Goal: Navigation & Orientation: Find specific page/section

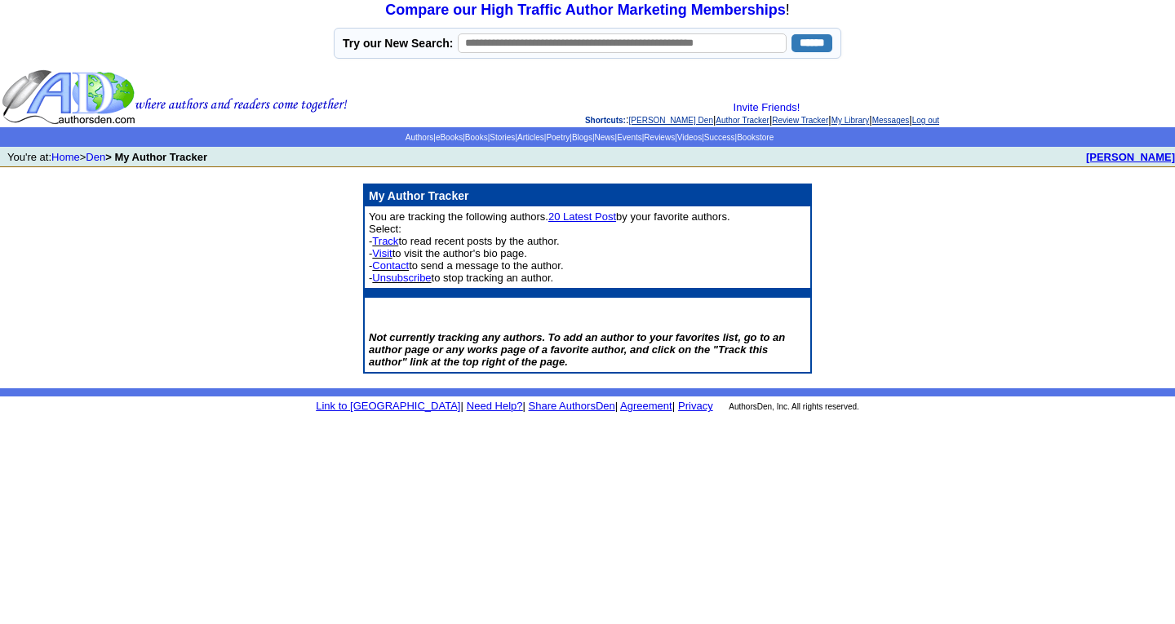
click at [1099, 160] on b "[PERSON_NAME]" at bounding box center [1130, 157] width 89 height 12
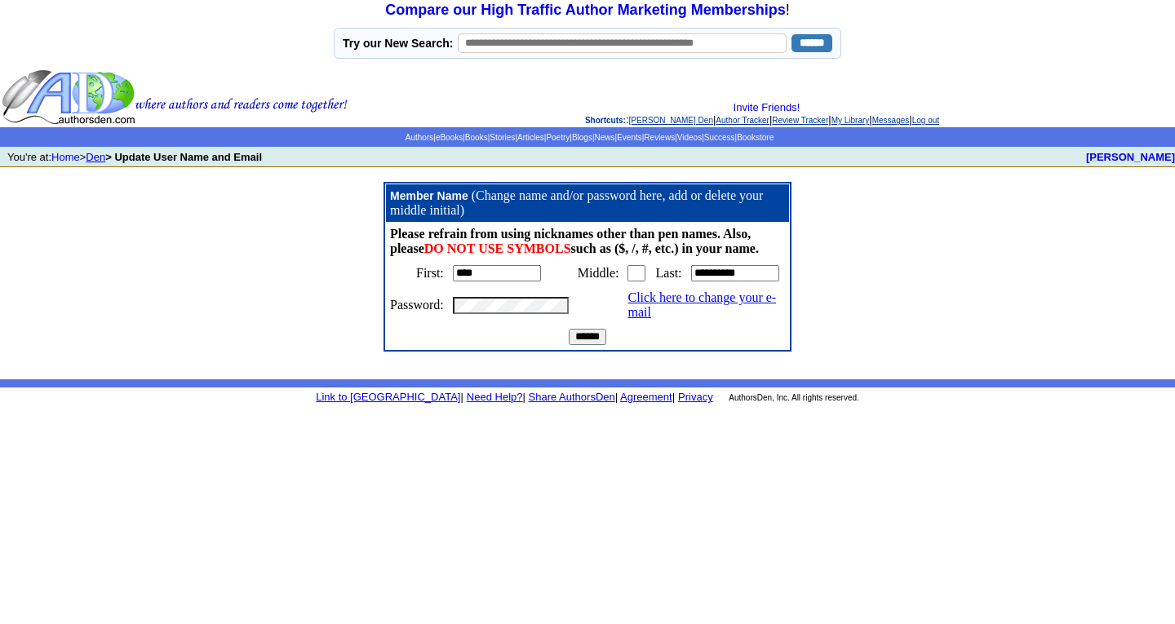
click at [103, 159] on link "Den" at bounding box center [96, 157] width 20 height 12
